Goal: Book appointment/travel/reservation

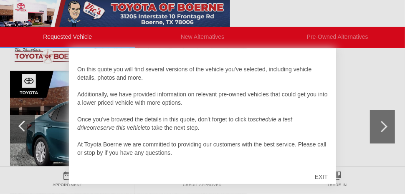
scroll to position [119, 0]
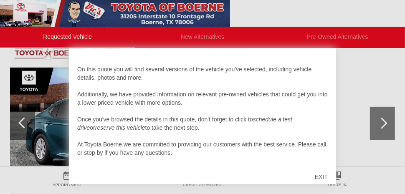
click at [320, 175] on div "EXIT" at bounding box center [322, 177] width 30 height 25
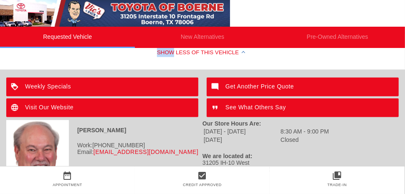
scroll to position [502, 0]
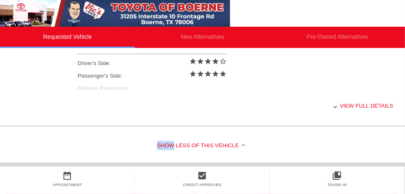
click at [36, 137] on div "Show Less of this Vehicle" at bounding box center [202, 146] width 405 height 33
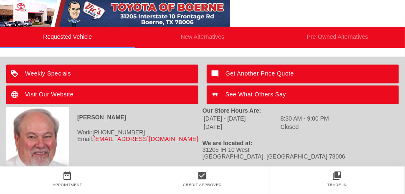
click at [84, 138] on div "Email: shill@vvsales-auto.com" at bounding box center [104, 139] width 196 height 7
click at [92, 158] on div "Steve Hill Work: 210-870-1800 Email: shill@vvsales-auto.com" at bounding box center [104, 138] width 196 height 63
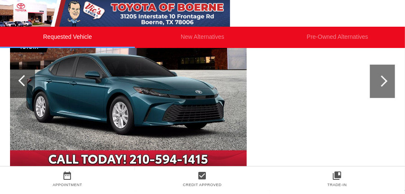
scroll to position [162, 0]
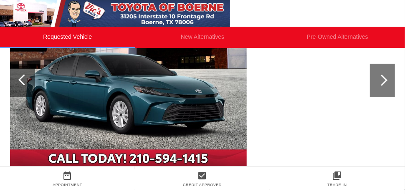
click at [385, 81] on div at bounding box center [382, 80] width 11 height 11
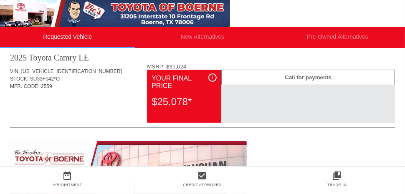
scroll to position [12, 0]
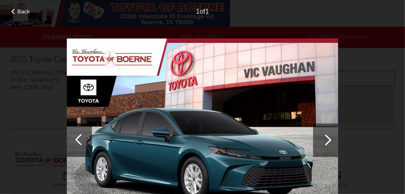
click at [337, 134] on div at bounding box center [325, 140] width 25 height 33
click at [6, 123] on div "Back 1 of 1" at bounding box center [202, 97] width 405 height 194
click at [18, 130] on div "Back 1 of 1" at bounding box center [202, 97] width 405 height 194
click at [10, 125] on div "Back 1 of 1" at bounding box center [202, 97] width 405 height 194
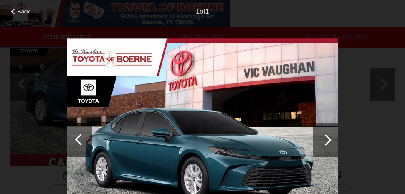
scroll to position [160, 0]
click at [13, 82] on div "Back 1 of 1" at bounding box center [202, 97] width 405 height 194
click at [22, 82] on div "Back 1 of 1" at bounding box center [202, 97] width 405 height 194
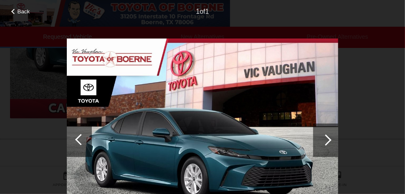
scroll to position [210, 0]
click at [12, 12] on div at bounding box center [13, 11] width 5 height 5
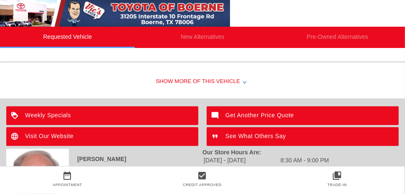
scroll to position [292, 0]
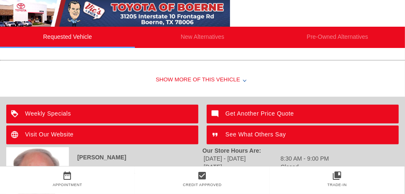
click at [199, 84] on div "Show More of this Vehicle" at bounding box center [202, 80] width 405 height 33
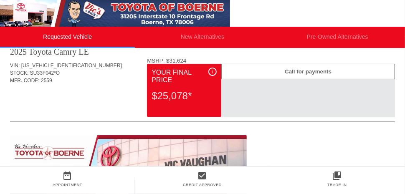
scroll to position [0, 0]
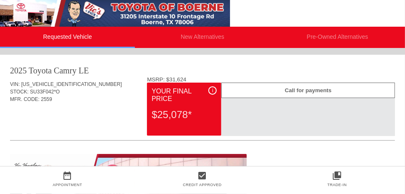
click at [250, 87] on div "Call for payments" at bounding box center [309, 90] width 174 height 15
click at [259, 97] on div "Call for payments" at bounding box center [309, 90] width 174 height 15
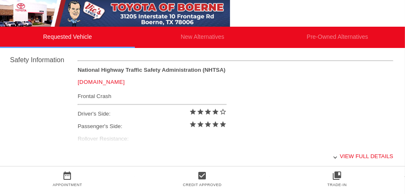
scroll to position [346, 0]
click at [349, 153] on div "View full details" at bounding box center [236, 156] width 316 height 20
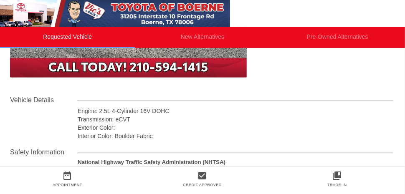
scroll to position [259, 0]
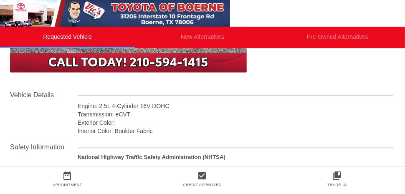
click at [70, 176] on icon "date_range" at bounding box center [67, 176] width 135 height 10
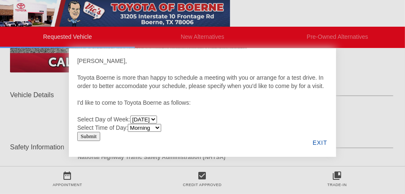
click at [157, 120] on select "Monday Tuesday Wednesday Thursday Friday Saturday" at bounding box center [143, 120] width 27 height 8
select select "[DATE]"
click at [132, 116] on select "Monday Tuesday Wednesday Thursday Friday Saturday" at bounding box center [143, 120] width 27 height 8
click at [156, 131] on select "Morning Afternoon Evening" at bounding box center [144, 128] width 33 height 8
select select "Afternoon"
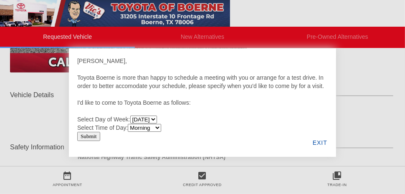
click at [130, 124] on select "Morning Afternoon Evening" at bounding box center [144, 128] width 33 height 8
click at [89, 138] on input "Submit" at bounding box center [88, 136] width 23 height 9
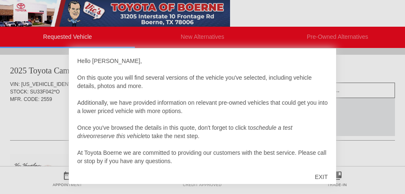
scroll to position [259, 0]
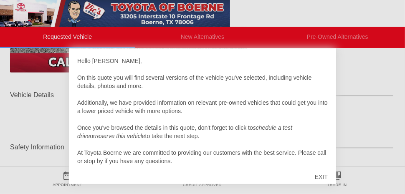
click at [353, 124] on div at bounding box center [202, 97] width 405 height 194
click at [317, 173] on div "EXIT" at bounding box center [322, 177] width 30 height 25
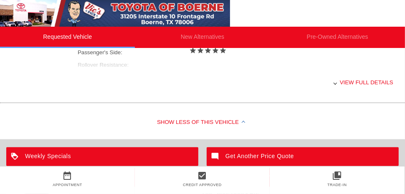
scroll to position [420, 0]
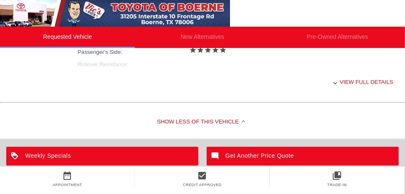
click at [375, 76] on div "View full details" at bounding box center [236, 82] width 316 height 20
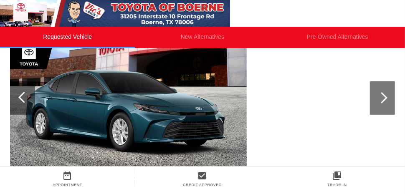
scroll to position [136, 0]
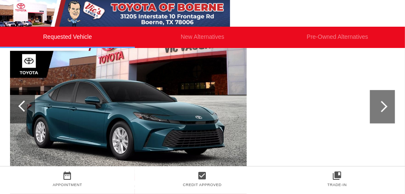
click at [11, 184] on div "Appointment" at bounding box center [67, 185] width 135 height 8
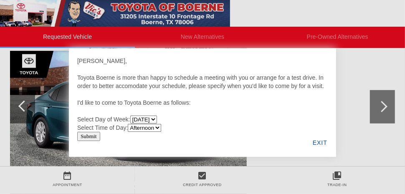
click at [318, 143] on div "EXIT" at bounding box center [320, 143] width 32 height 28
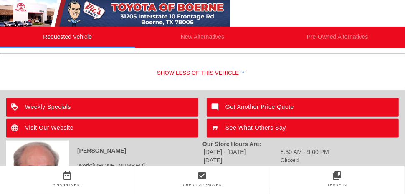
scroll to position [471, 0]
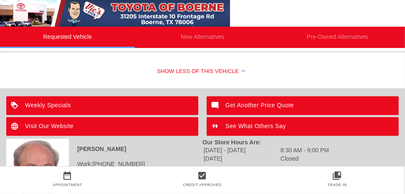
click at [6, 140] on img at bounding box center [37, 170] width 63 height 63
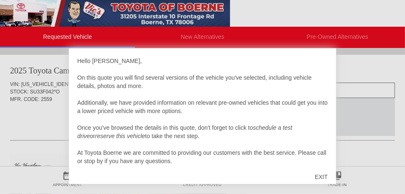
click at [323, 178] on div "EXIT" at bounding box center [322, 177] width 30 height 25
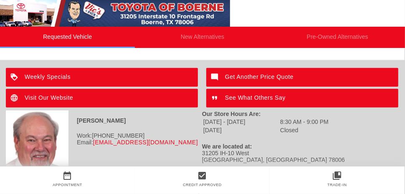
scroll to position [502, 0]
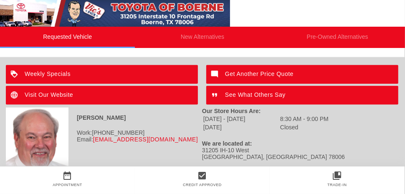
click at [65, 180] on icon "date_range" at bounding box center [67, 176] width 135 height 10
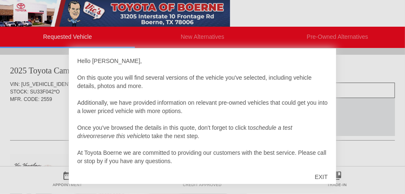
click at [320, 178] on div "EXIT" at bounding box center [322, 177] width 30 height 25
click at [320, 174] on div "EXIT" at bounding box center [322, 177] width 30 height 25
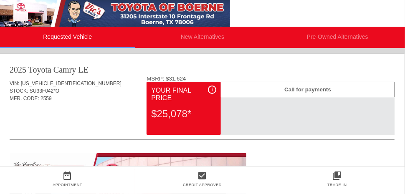
scroll to position [0, 0]
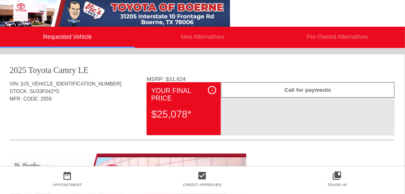
click at [171, 99] on div "Your Final Price" at bounding box center [183, 95] width 65 height 18
drag, startPoint x: 73, startPoint y: 81, endPoint x: 8, endPoint y: 81, distance: 65.6
copy div "VIN: 4T1DAACK7SU641946"
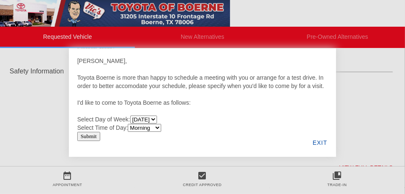
scroll to position [336, 0]
click at [326, 135] on div "EXIT" at bounding box center [320, 143] width 32 height 28
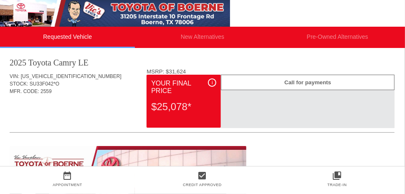
scroll to position [0, 0]
